Goal: Check status: Check status

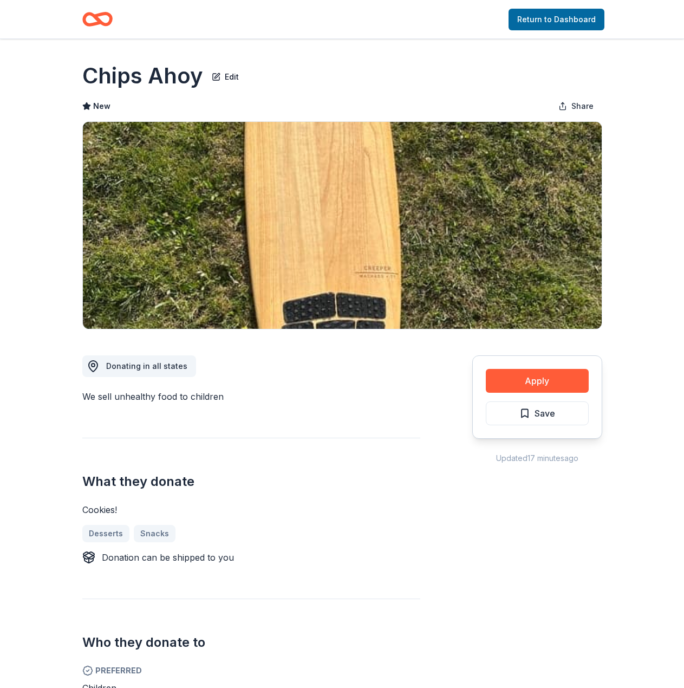
click at [95, 129] on img at bounding box center [342, 225] width 519 height 207
click at [563, 19] on link "Return to Dashboard" at bounding box center [557, 20] width 96 height 22
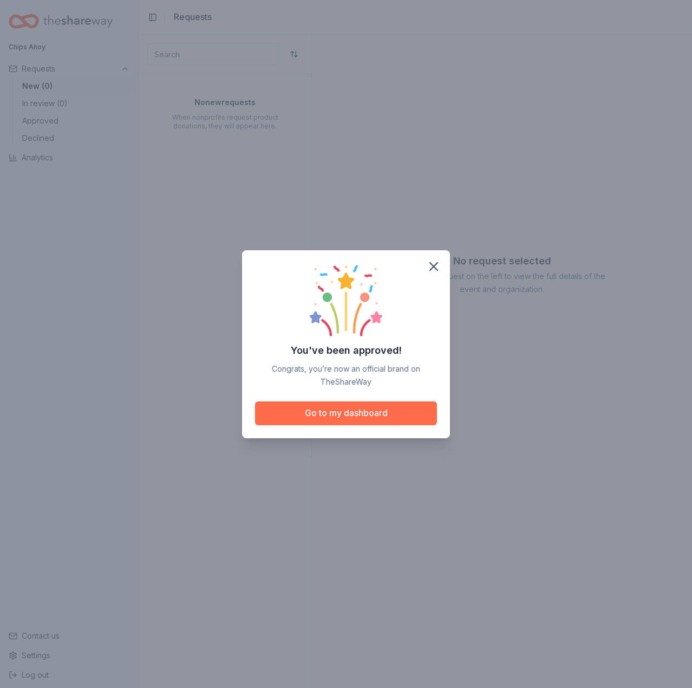
click at [403, 401] on button "Go to my dashboard" at bounding box center [346, 413] width 182 height 24
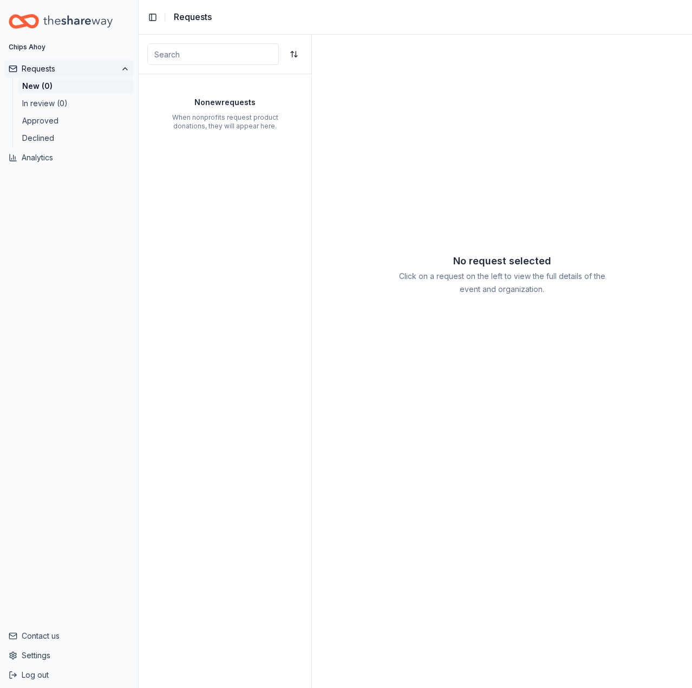
click at [72, 65] on button "Requests" at bounding box center [68, 68] width 129 height 17
click at [71, 70] on button "Requests" at bounding box center [68, 68] width 129 height 17
click at [72, 102] on button "In review (0)" at bounding box center [76, 103] width 116 height 15
click at [73, 123] on button "Approved" at bounding box center [76, 120] width 116 height 15
click at [72, 134] on button "Declined" at bounding box center [76, 138] width 116 height 15
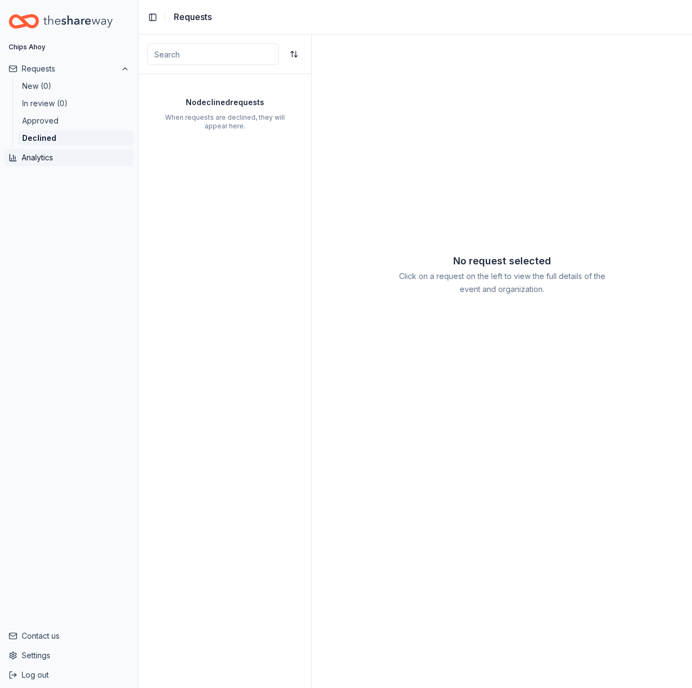
click at [62, 157] on button "Analytics" at bounding box center [68, 157] width 129 height 17
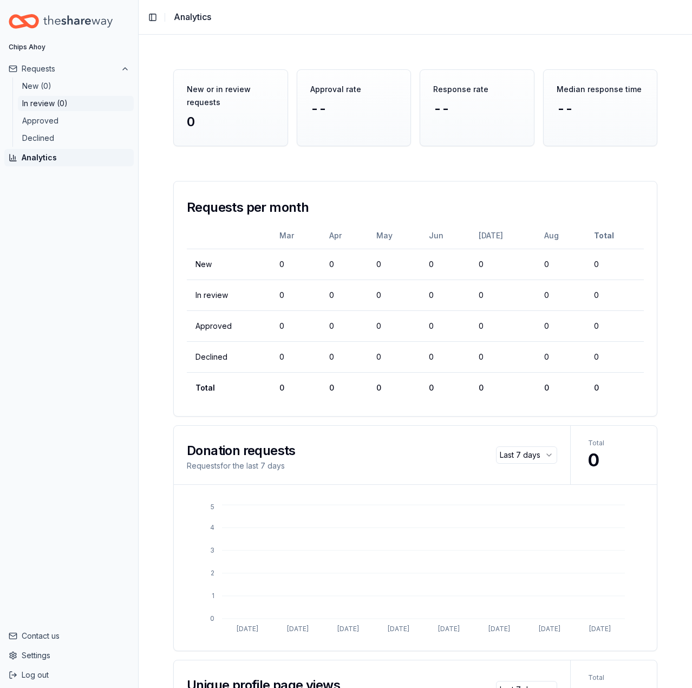
click at [66, 97] on button "In review (0)" at bounding box center [76, 103] width 116 height 15
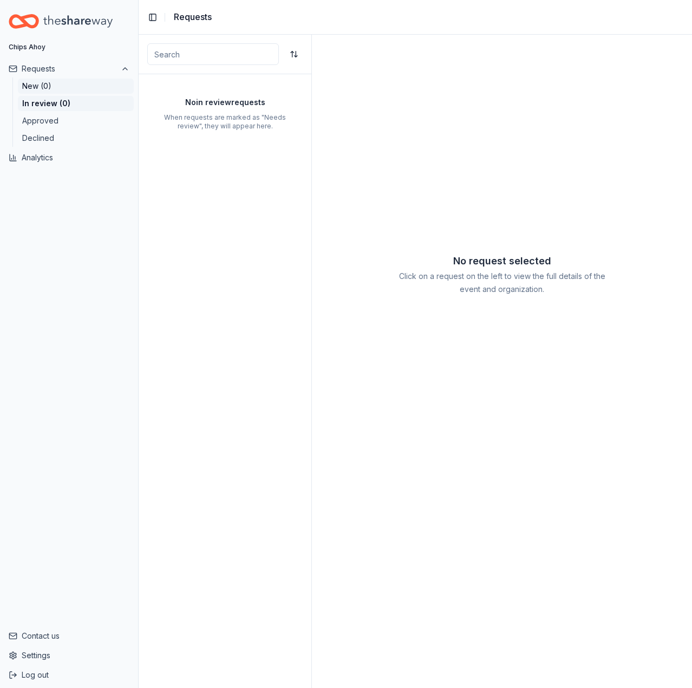
click at [60, 87] on button "New (0)" at bounding box center [76, 86] width 116 height 15
click at [56, 98] on button "In review (0)" at bounding box center [76, 103] width 116 height 15
click at [57, 73] on button "Requests" at bounding box center [68, 68] width 129 height 17
click at [57, 84] on button "New (0)" at bounding box center [76, 86] width 116 height 15
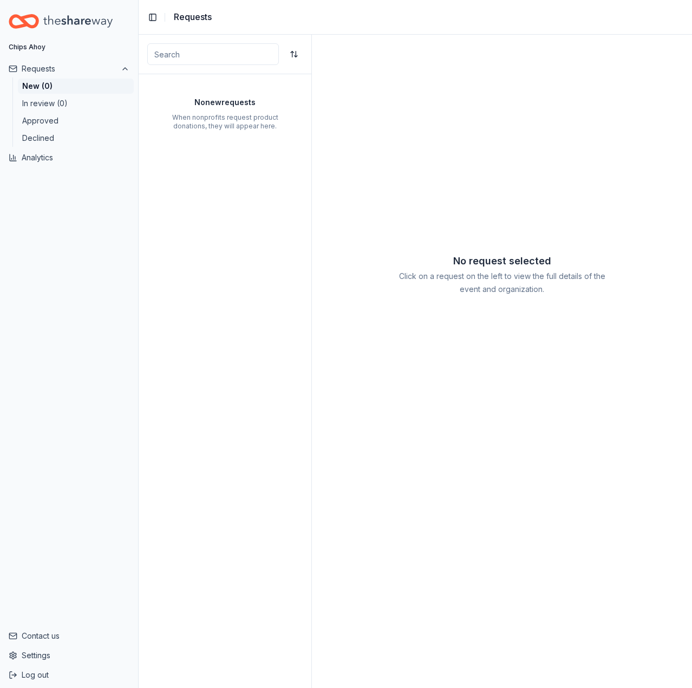
click at [323, 420] on div "No request selected Click on a request on the left to view the full details of …" at bounding box center [502, 361] width 380 height 653
